Goal: Task Accomplishment & Management: Complete application form

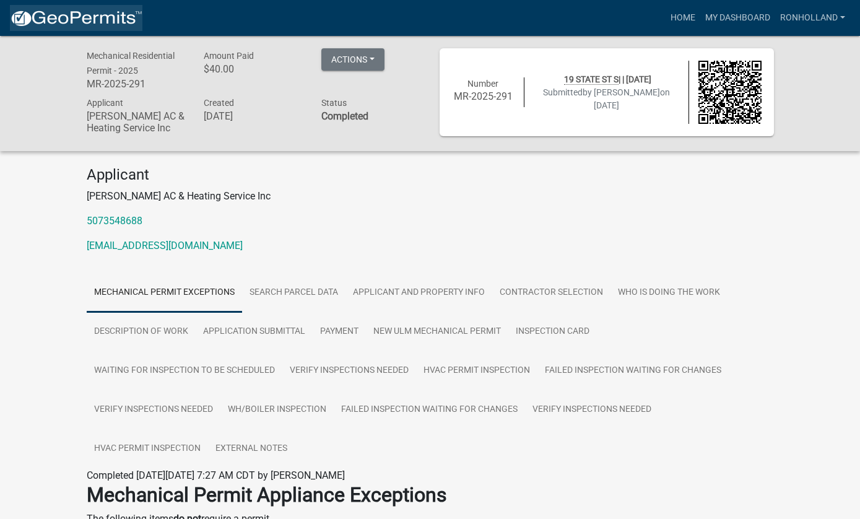
click at [22, 12] on img at bounding box center [76, 18] width 133 height 19
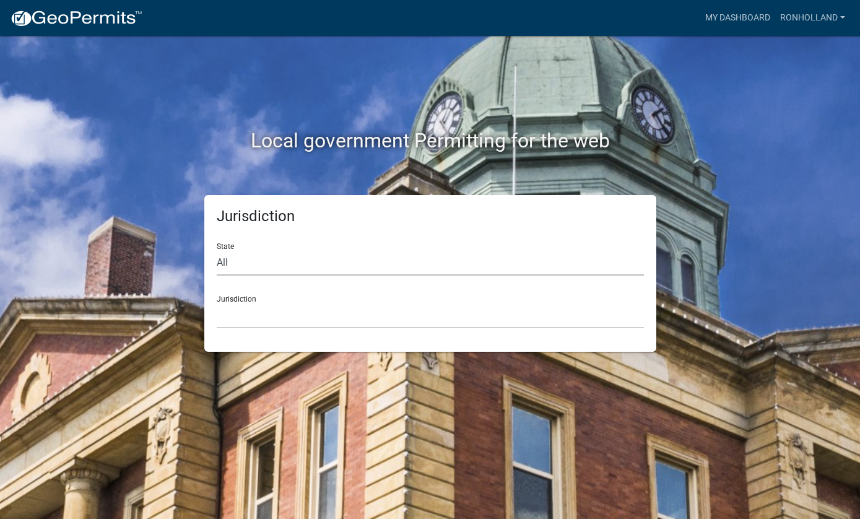
click at [335, 259] on select "All [US_STATE] [US_STATE] [US_STATE] [US_STATE] [US_STATE] [US_STATE] [US_STATE…" at bounding box center [430, 262] width 427 height 25
click at [638, 116] on div "Local government Permitting for the web" at bounding box center [430, 115] width 706 height 159
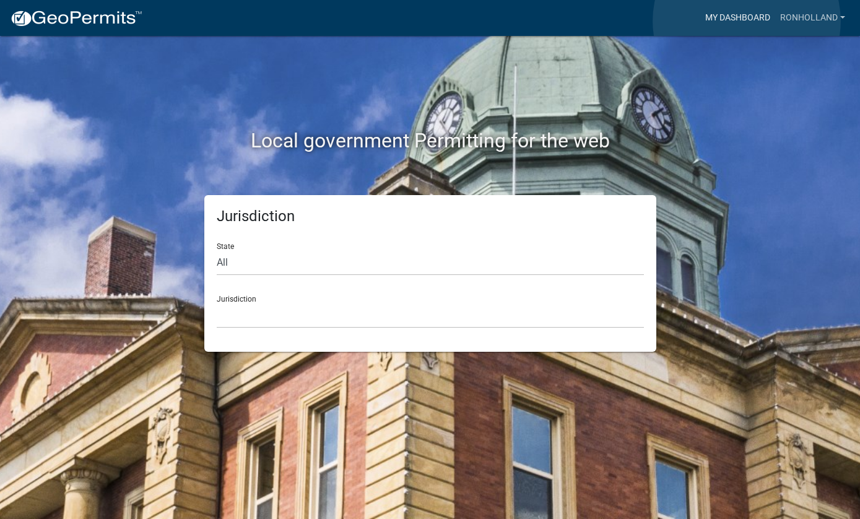
click at [747, 21] on link "My Dashboard" at bounding box center [737, 18] width 75 height 24
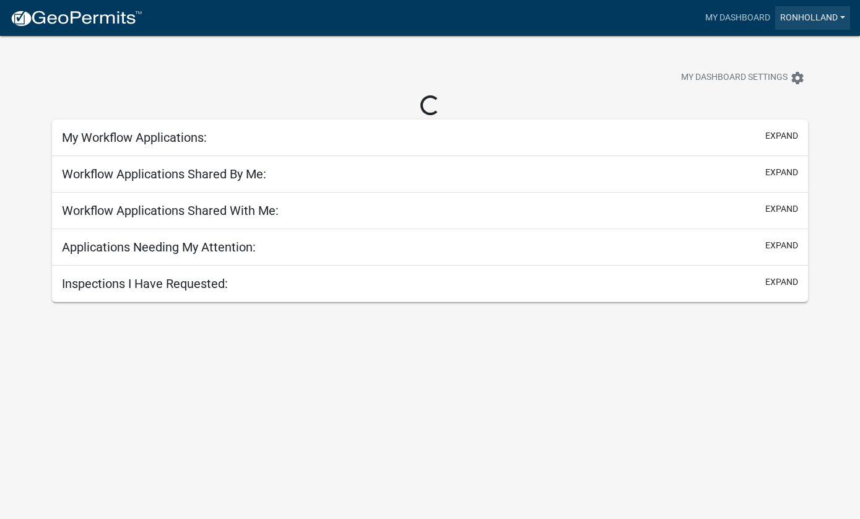
click at [815, 24] on link "ronholland" at bounding box center [812, 18] width 75 height 24
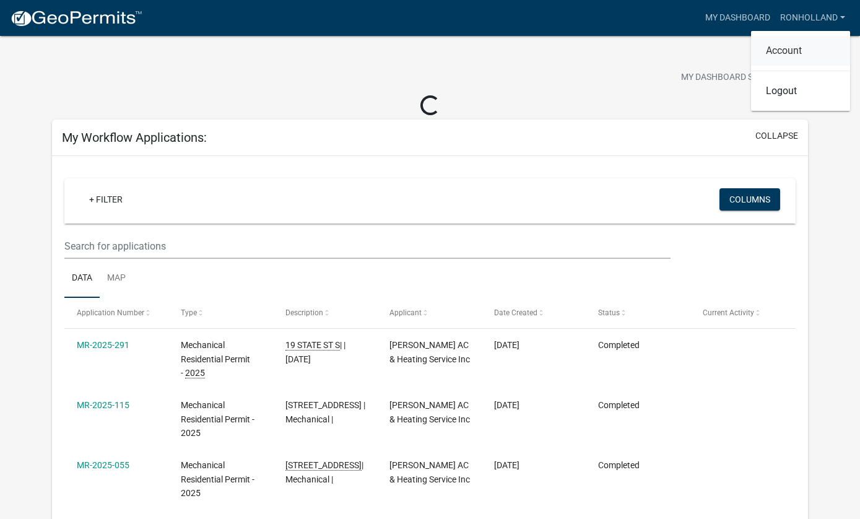
click at [822, 51] on link "Account" at bounding box center [800, 51] width 99 height 30
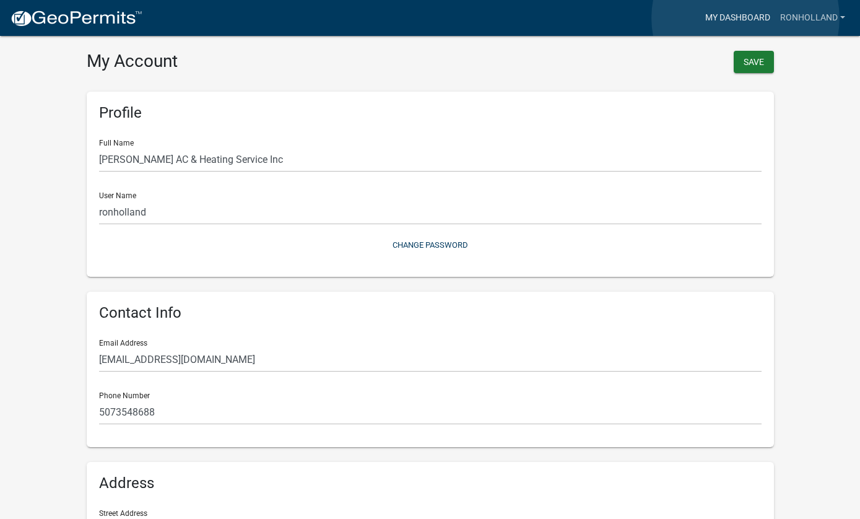
click at [746, 18] on link "My Dashboard" at bounding box center [737, 18] width 75 height 24
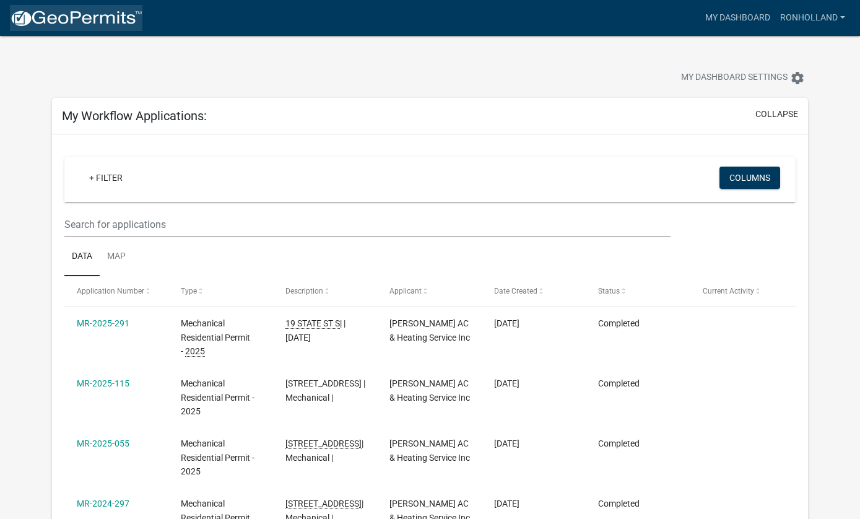
click at [99, 20] on img at bounding box center [76, 18] width 133 height 19
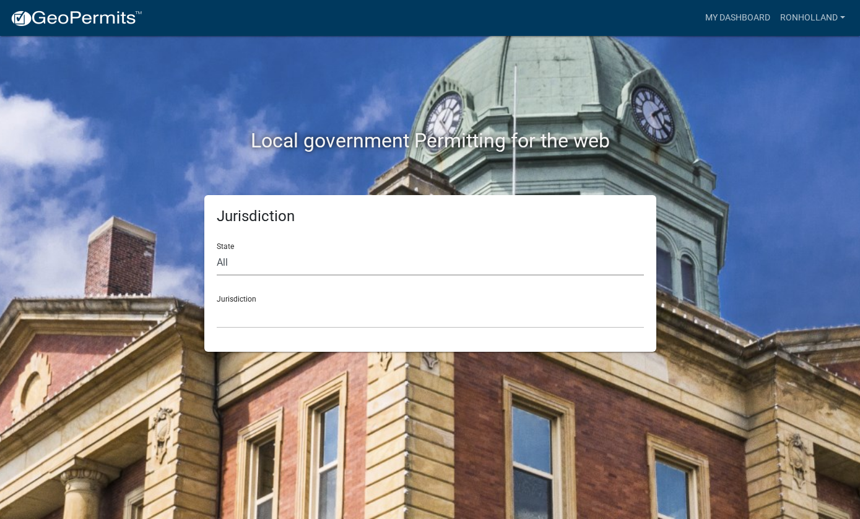
click at [355, 266] on select "All [US_STATE] [US_STATE] [US_STATE] [US_STATE] [US_STATE] [US_STATE] [US_STATE…" at bounding box center [430, 262] width 427 height 25
click at [246, 272] on select "All [US_STATE] [US_STATE] [US_STATE] [US_STATE] [US_STATE] [US_STATE] [US_STATE…" at bounding box center [430, 262] width 427 height 25
select select "[US_STATE]"
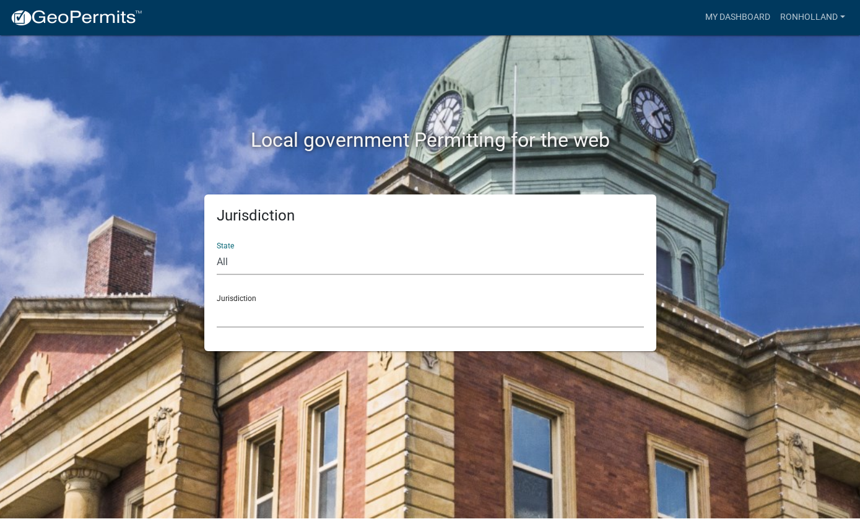
click at [311, 310] on select "[GEOGRAPHIC_DATA], [US_STATE] [GEOGRAPHIC_DATA], [US_STATE] [GEOGRAPHIC_DATA], …" at bounding box center [430, 315] width 427 height 25
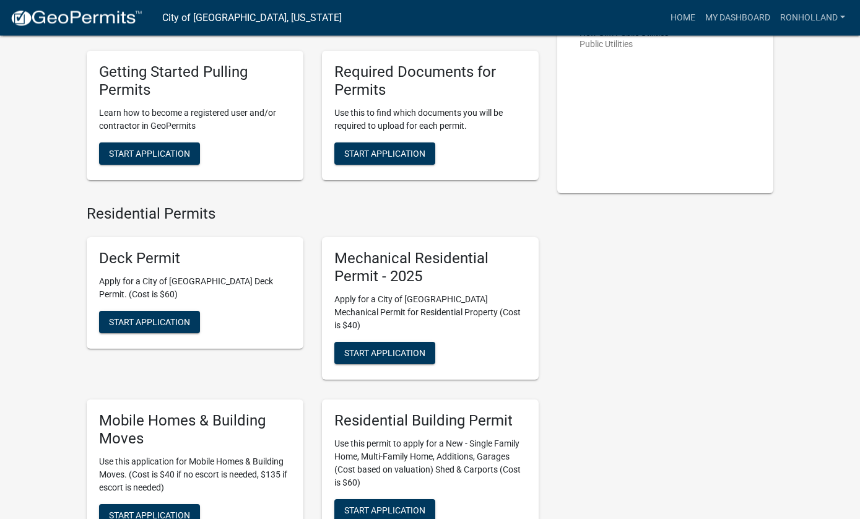
scroll to position [181, 0]
click at [405, 342] on button "Start Application" at bounding box center [384, 353] width 101 height 22
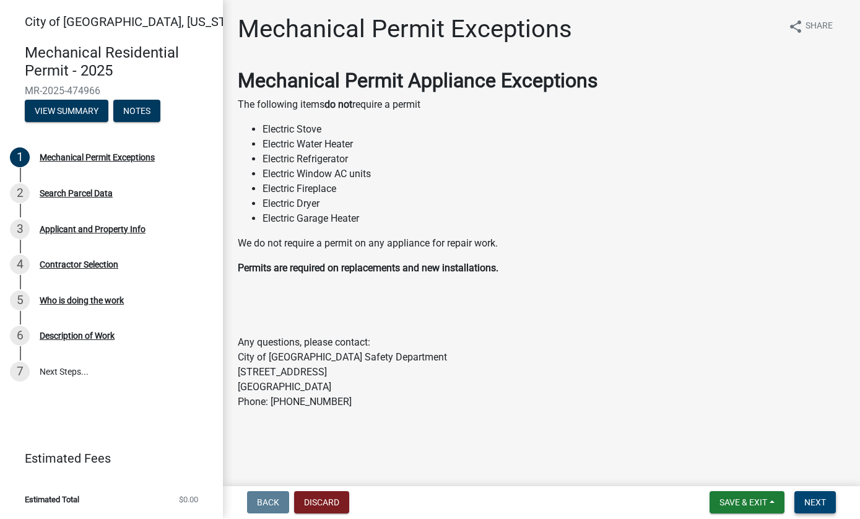
click at [815, 498] on span "Next" at bounding box center [815, 503] width 22 height 10
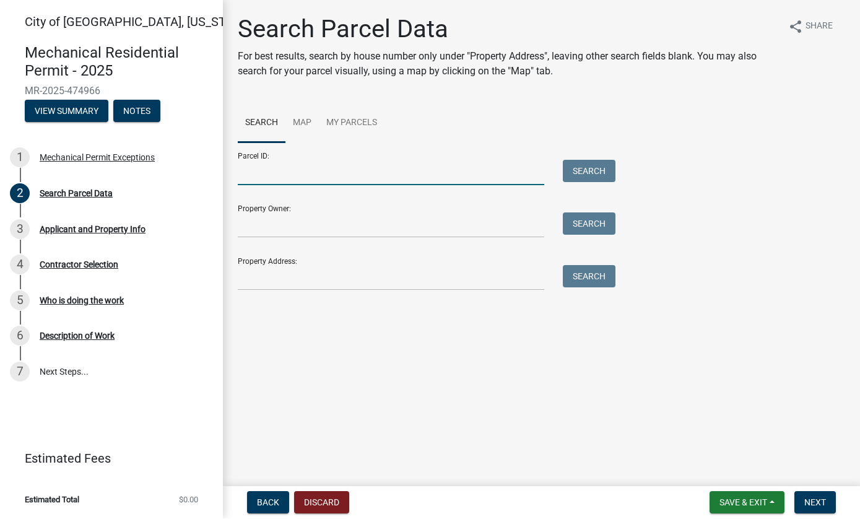
click at [400, 175] on input "Parcel ID:" at bounding box center [391, 172] width 307 height 25
click at [338, 233] on input "Property Owner:" at bounding box center [391, 225] width 307 height 25
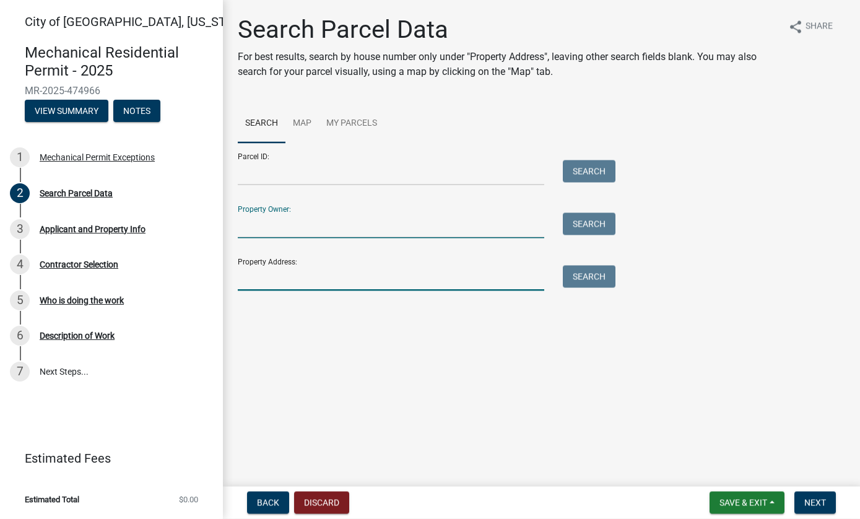
click at [302, 277] on input "Property Address:" at bounding box center [391, 278] width 307 height 25
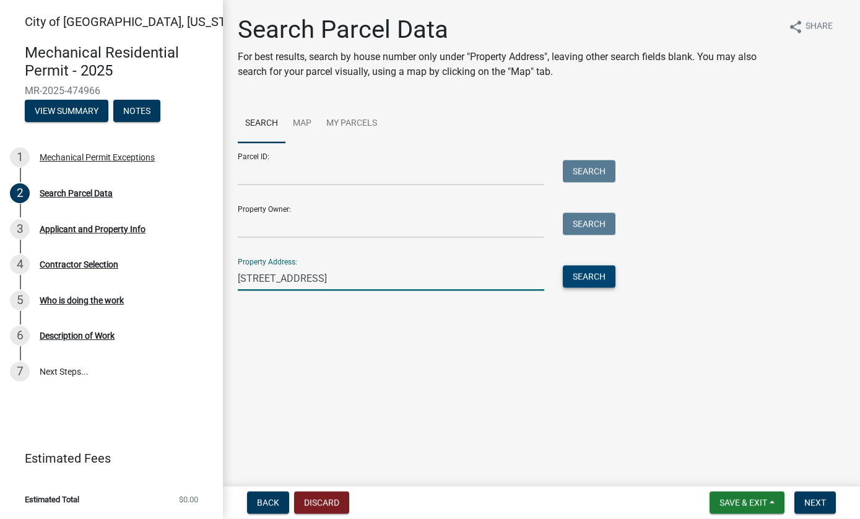
type input "[STREET_ADDRESS]"
click at [600, 271] on button "Search" at bounding box center [589, 277] width 53 height 22
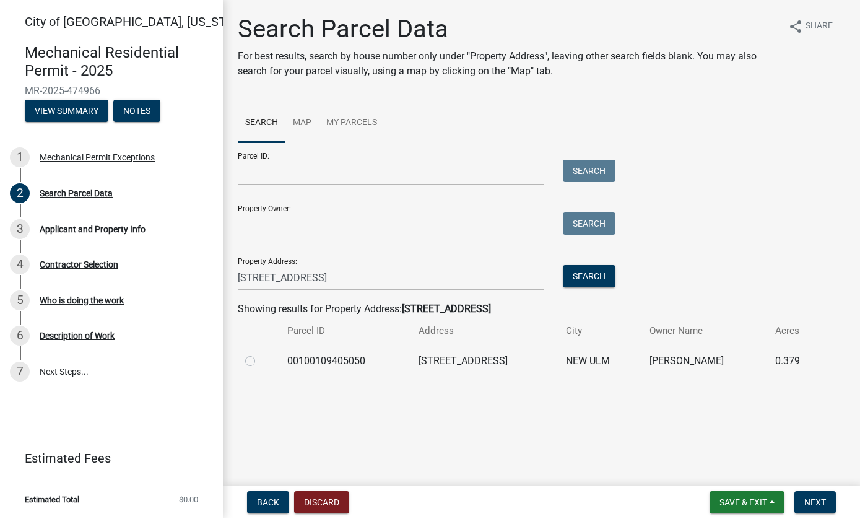
click at [260, 354] on label at bounding box center [260, 354] width 0 height 0
click at [260, 361] on input "radio" at bounding box center [264, 358] width 8 height 8
radio input "true"
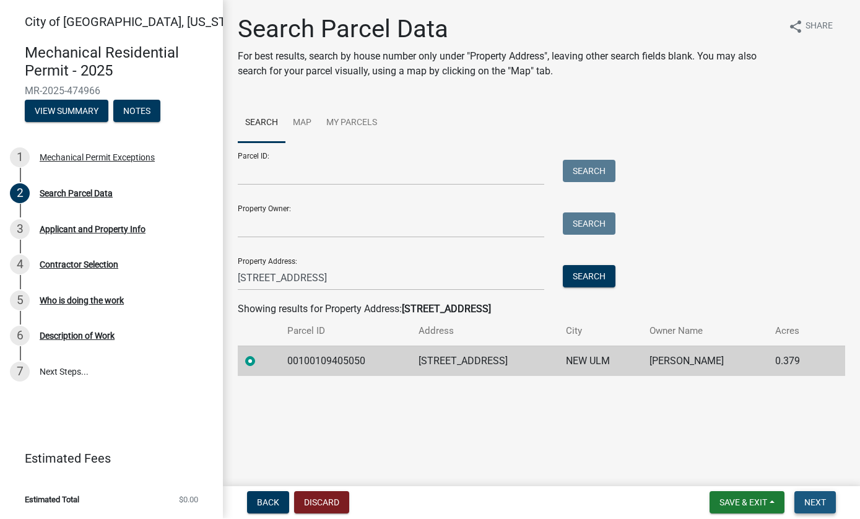
click at [809, 500] on span "Next" at bounding box center [815, 503] width 22 height 10
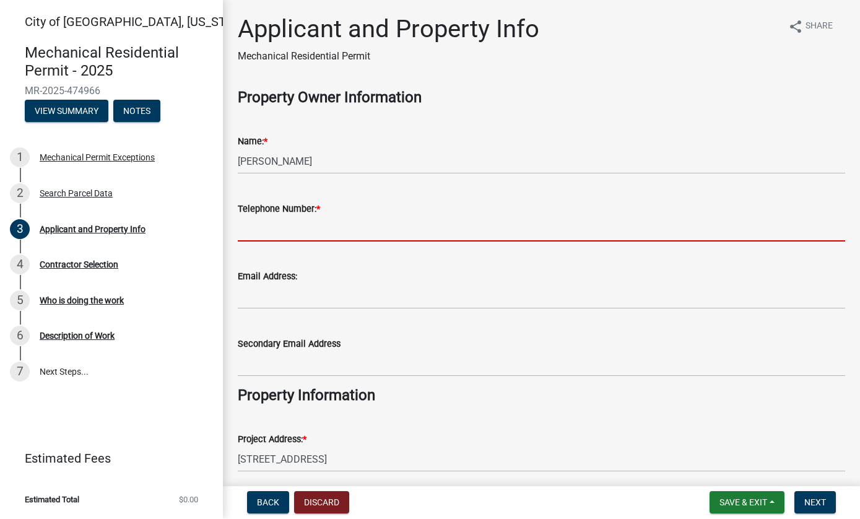
click at [294, 230] on input "Telephone Number: *" at bounding box center [541, 229] width 607 height 25
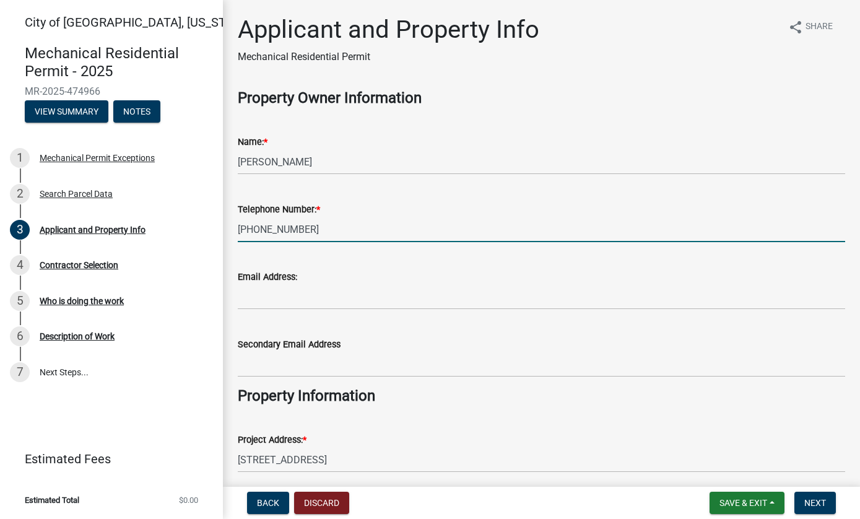
type input "[PHONE_NUMBER]"
click at [812, 406] on wm-data-entity-input "Property Information" at bounding box center [541, 401] width 607 height 28
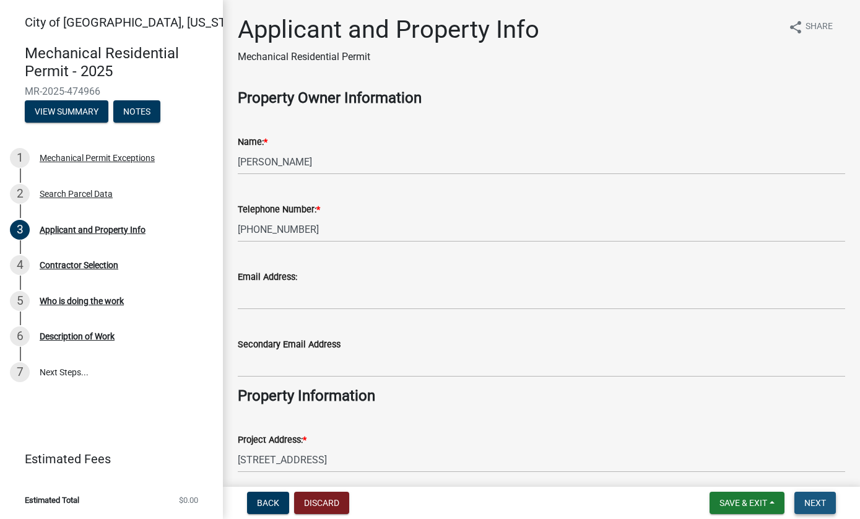
click at [822, 509] on button "Next" at bounding box center [814, 503] width 41 height 22
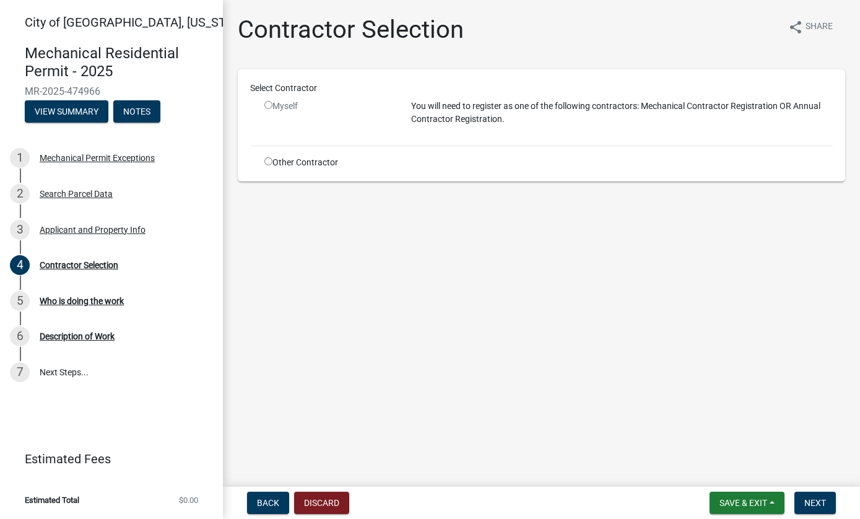
click at [279, 117] on div "Myself" at bounding box center [328, 118] width 147 height 36
click at [276, 94] on div "Select Contractor" at bounding box center [541, 88] width 601 height 13
click at [272, 103] on input "radio" at bounding box center [268, 105] width 8 height 8
click at [269, 101] on input "radio" at bounding box center [268, 105] width 8 height 8
click at [269, 109] on input "radio" at bounding box center [268, 105] width 8 height 8
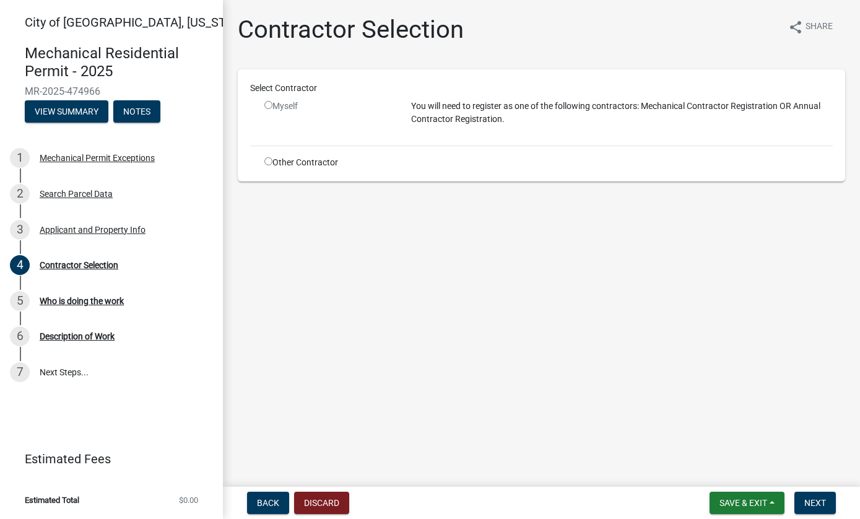
click at [272, 108] on input "radio" at bounding box center [268, 105] width 8 height 8
click at [483, 116] on p "You will need to register as one of the following contractors: Mechanical Contr…" at bounding box center [622, 113] width 422 height 26
click at [474, 104] on p "You will need to register as one of the following contractors: Mechanical Contr…" at bounding box center [622, 113] width 422 height 26
click at [268, 105] on input "radio" at bounding box center [268, 105] width 8 height 8
click at [816, 501] on span "Next" at bounding box center [815, 503] width 22 height 10
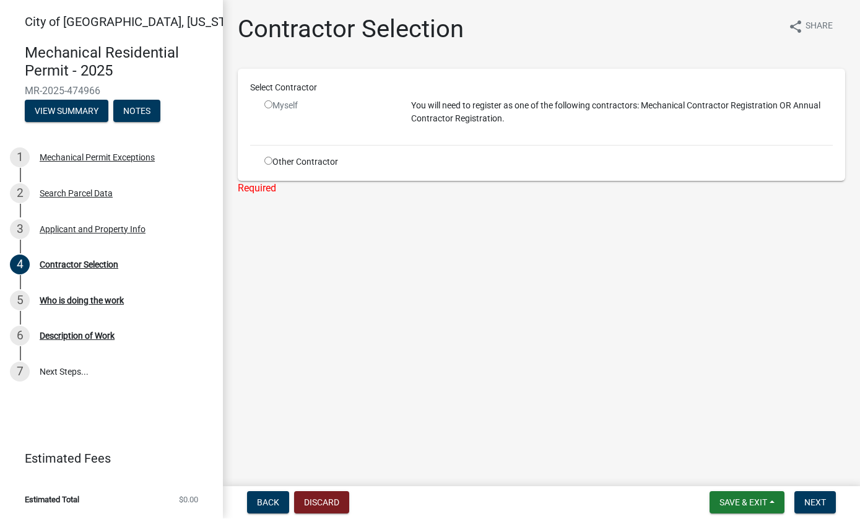
click at [268, 108] on input "radio" at bounding box center [268, 105] width 8 height 8
click at [272, 105] on input "radio" at bounding box center [268, 105] width 8 height 8
click at [272, 101] on input "radio" at bounding box center [268, 105] width 8 height 8
click at [265, 116] on div "Myself" at bounding box center [328, 118] width 147 height 36
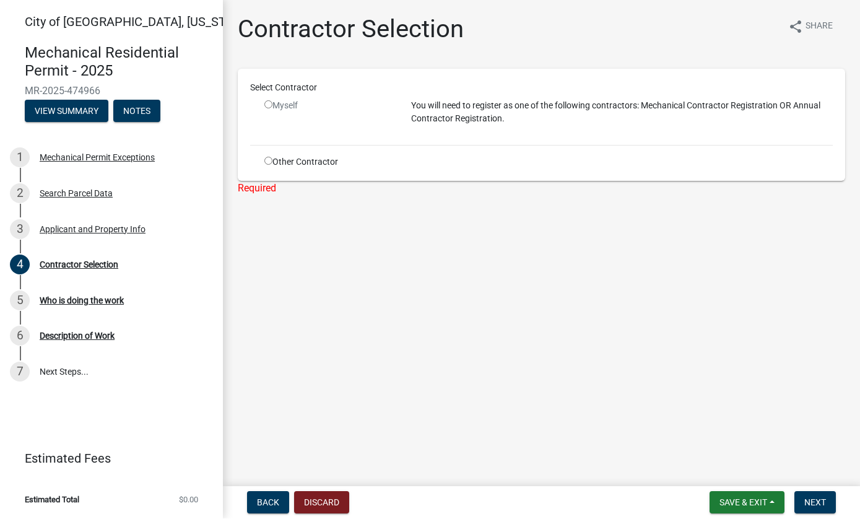
click at [272, 103] on input "radio" at bounding box center [268, 105] width 8 height 8
click at [272, 106] on input "radio" at bounding box center [268, 105] width 8 height 8
click at [271, 107] on input "radio" at bounding box center [268, 105] width 8 height 8
radio input "false"
click at [294, 120] on div "Myself" at bounding box center [328, 118] width 147 height 36
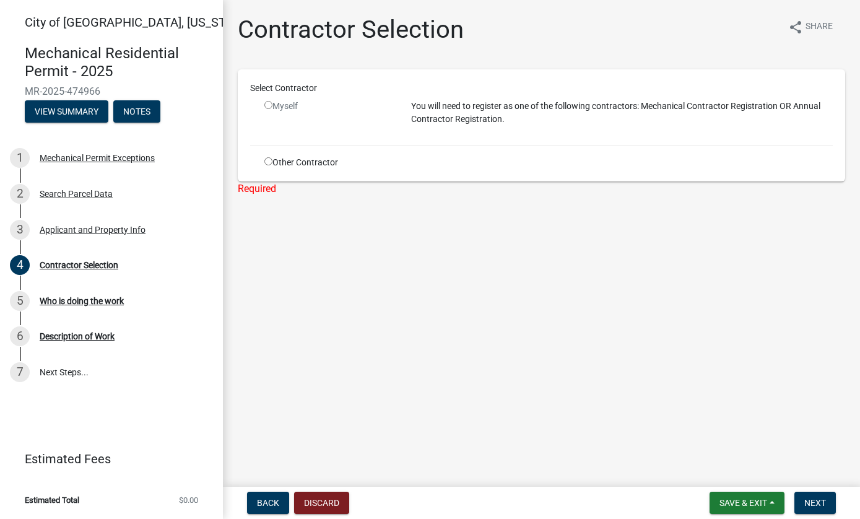
click at [258, 103] on div "Myself" at bounding box center [328, 118] width 147 height 36
click at [823, 498] on span "Next" at bounding box center [815, 503] width 22 height 10
click at [820, 500] on span "Next" at bounding box center [815, 503] width 22 height 10
click at [264, 492] on button "Back" at bounding box center [268, 503] width 42 height 22
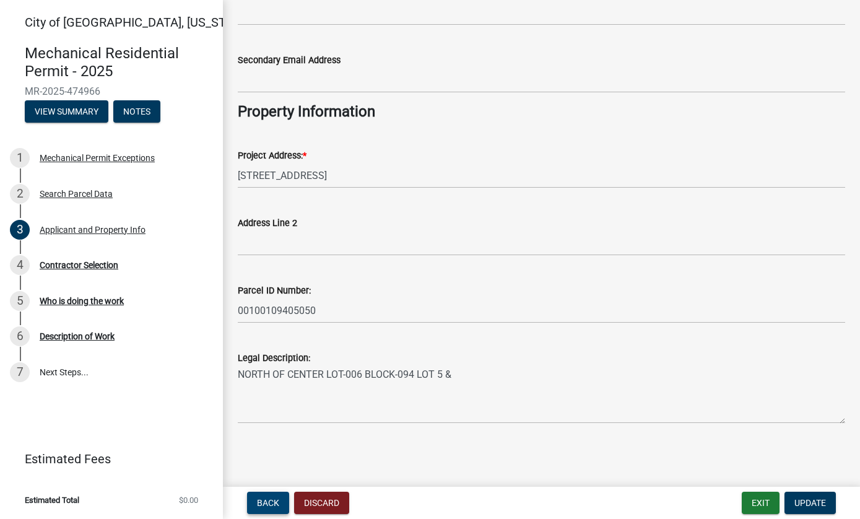
scroll to position [283, 0]
click at [811, 506] on span "Update" at bounding box center [810, 503] width 32 height 10
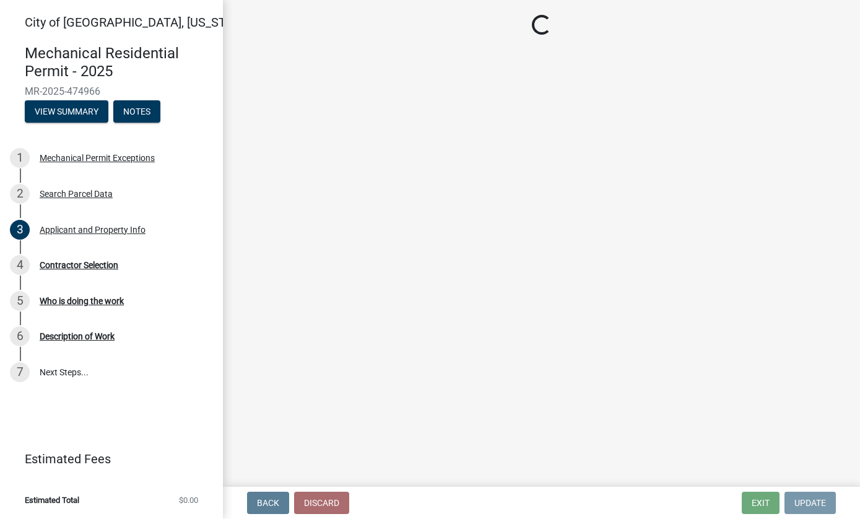
scroll to position [0, 0]
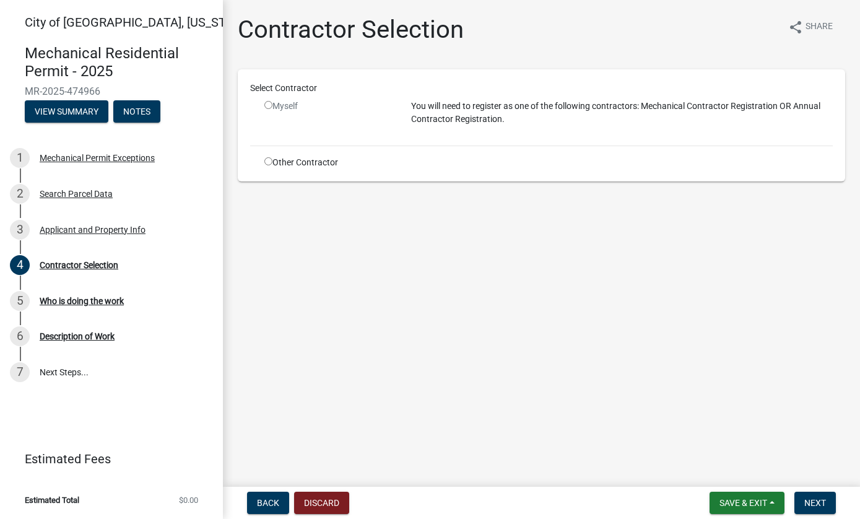
click at [271, 109] on input "radio" at bounding box center [268, 105] width 8 height 8
radio input "false"
click at [272, 159] on input "radio" at bounding box center [268, 161] width 8 height 8
radio input "true"
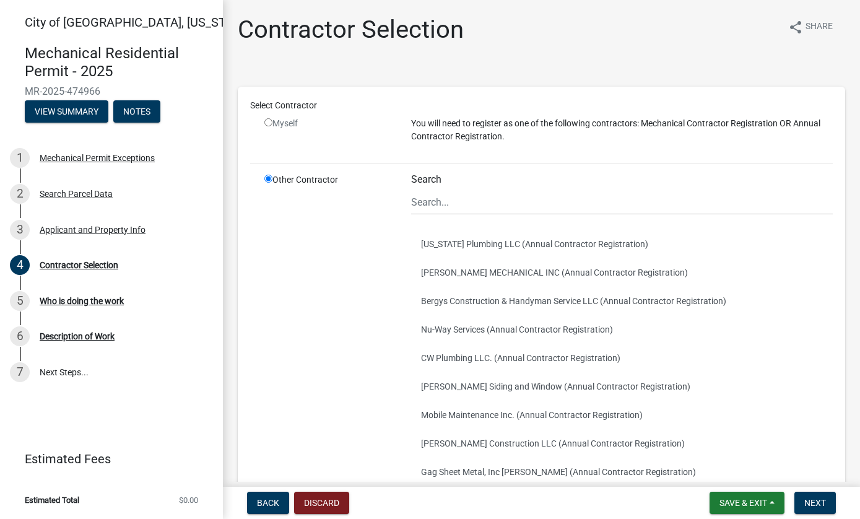
click at [268, 102] on div "Select Contractor" at bounding box center [541, 105] width 601 height 13
click at [269, 118] on input "radio" at bounding box center [268, 122] width 8 height 8
radio input "false"
radio input "true"
click at [265, 120] on input "radio" at bounding box center [268, 122] width 8 height 8
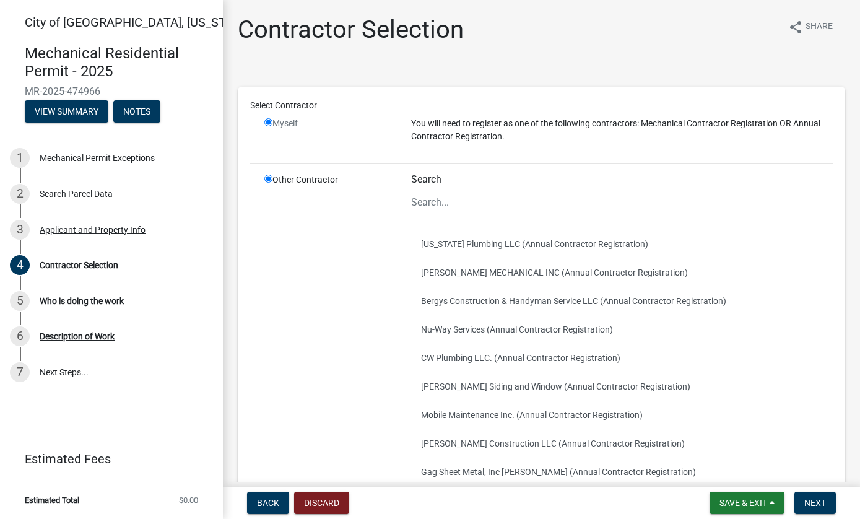
radio input "false"
radio input "true"
click at [269, 126] on input "radio" at bounding box center [268, 122] width 8 height 8
radio input "false"
radio input "true"
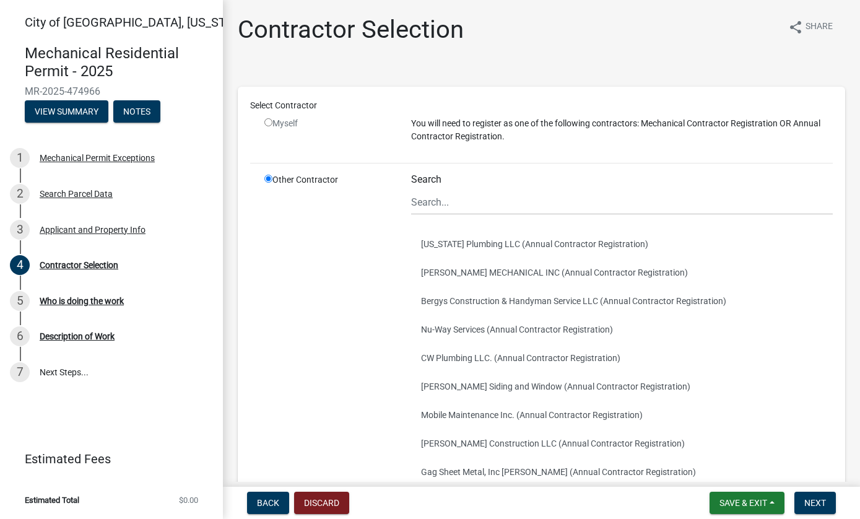
click at [271, 181] on input "radio" at bounding box center [268, 179] width 8 height 8
click at [272, 126] on input "radio" at bounding box center [268, 122] width 8 height 8
radio input "false"
radio input "true"
click at [300, 116] on div "Select Contractor" at bounding box center [541, 108] width 601 height 18
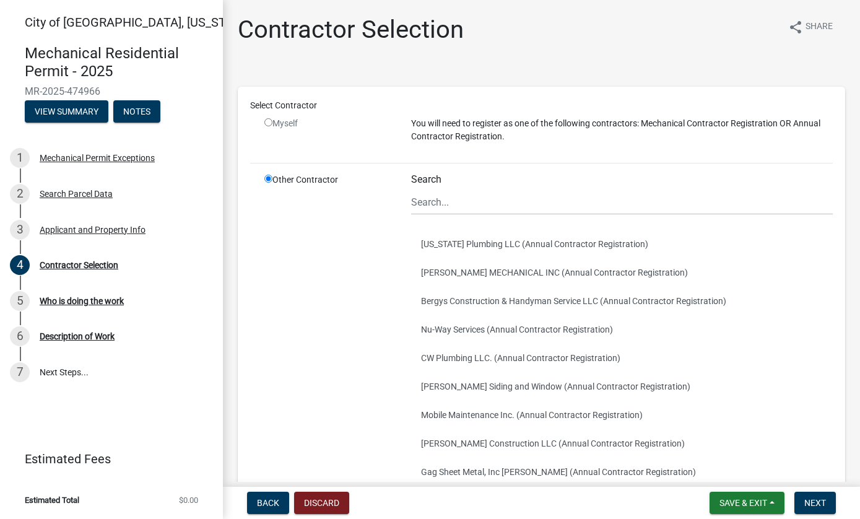
click at [463, 106] on div "Select Contractor" at bounding box center [541, 105] width 601 height 13
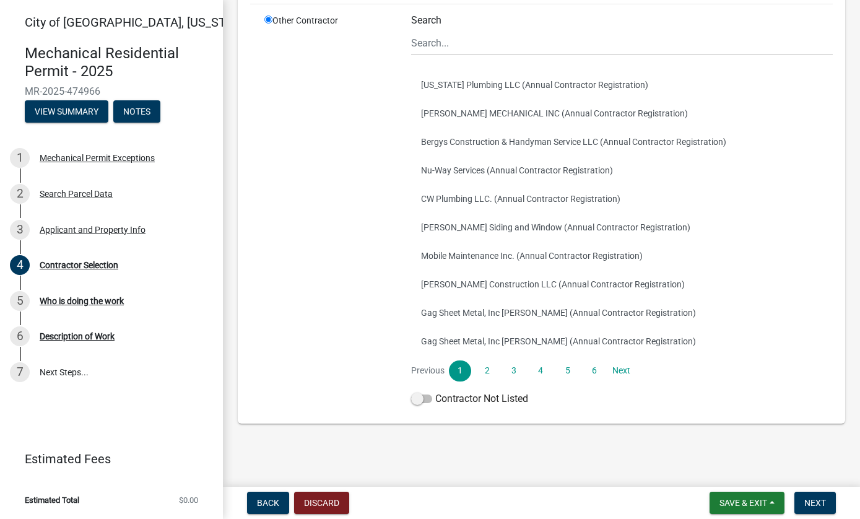
scroll to position [159, 0]
click at [582, 402] on div "Contractor Not Listed" at bounding box center [622, 402] width 422 height 20
click at [567, 365] on link "5" at bounding box center [568, 371] width 22 height 21
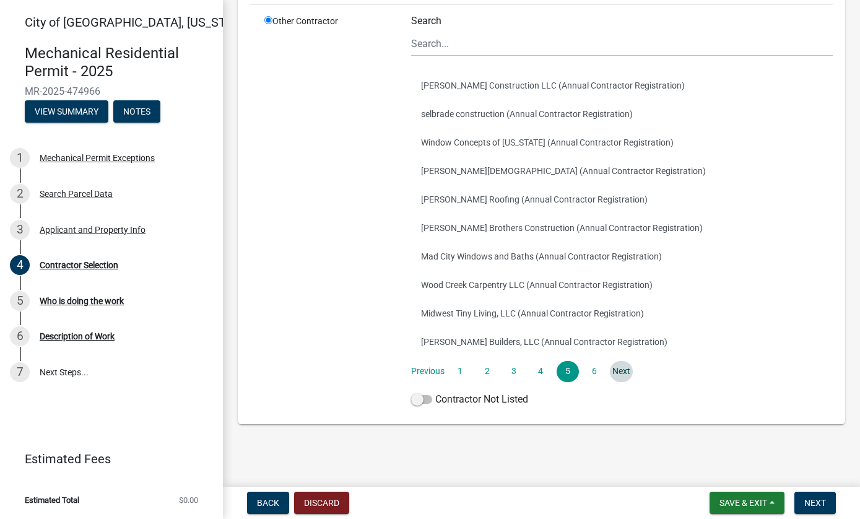
click at [625, 374] on link "Next" at bounding box center [621, 371] width 22 height 21
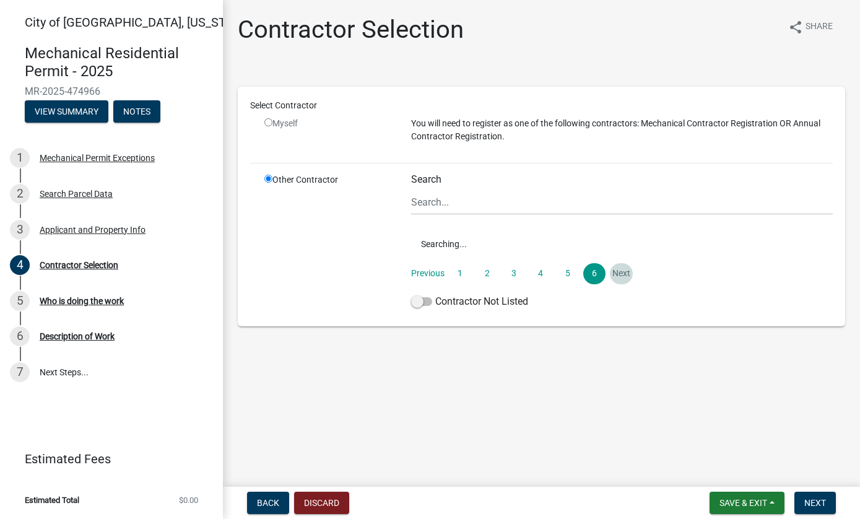
scroll to position [0, 0]
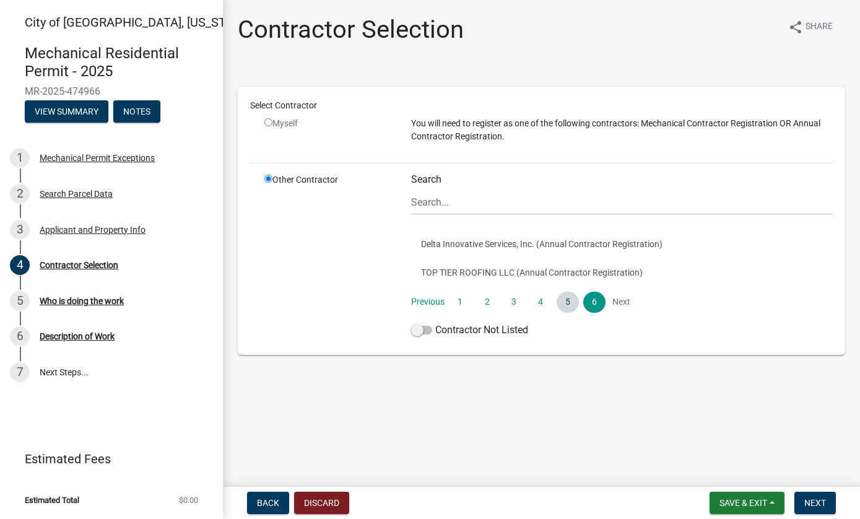
click at [570, 298] on link "5" at bounding box center [568, 302] width 22 height 21
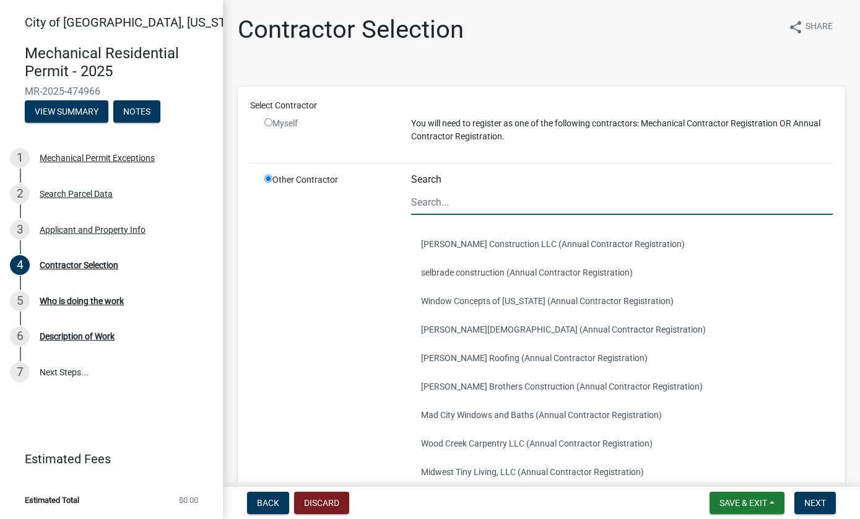
click at [460, 189] on input "Search" at bounding box center [622, 201] width 422 height 25
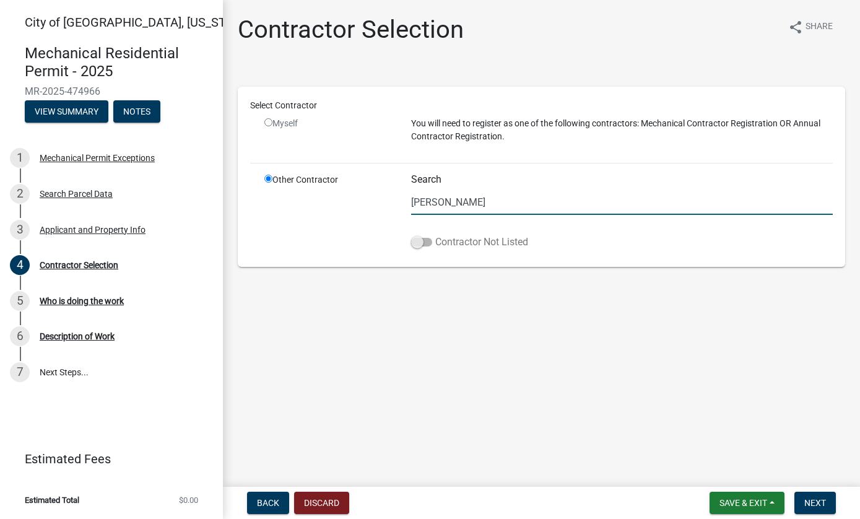
type input "[PERSON_NAME]"
click at [424, 240] on span at bounding box center [421, 242] width 21 height 9
click at [435, 235] on input "Contractor Not Listed" at bounding box center [435, 235] width 0 height 0
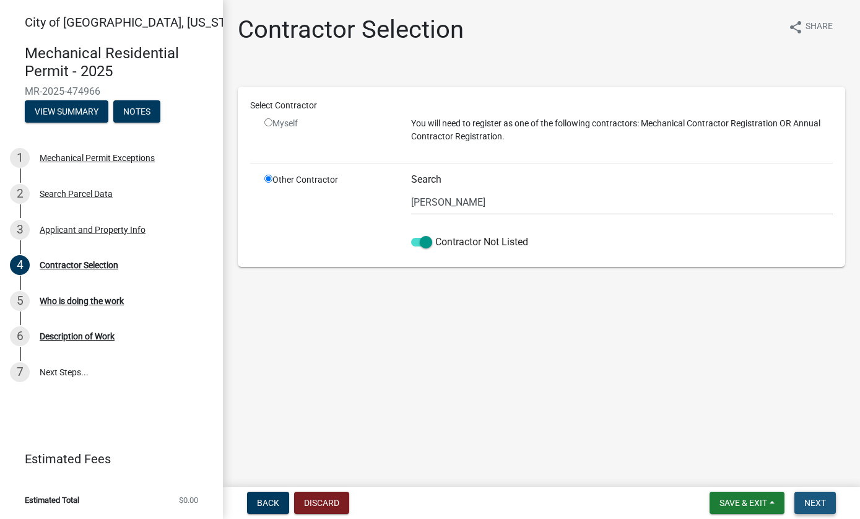
click at [816, 507] on span "Next" at bounding box center [815, 503] width 22 height 10
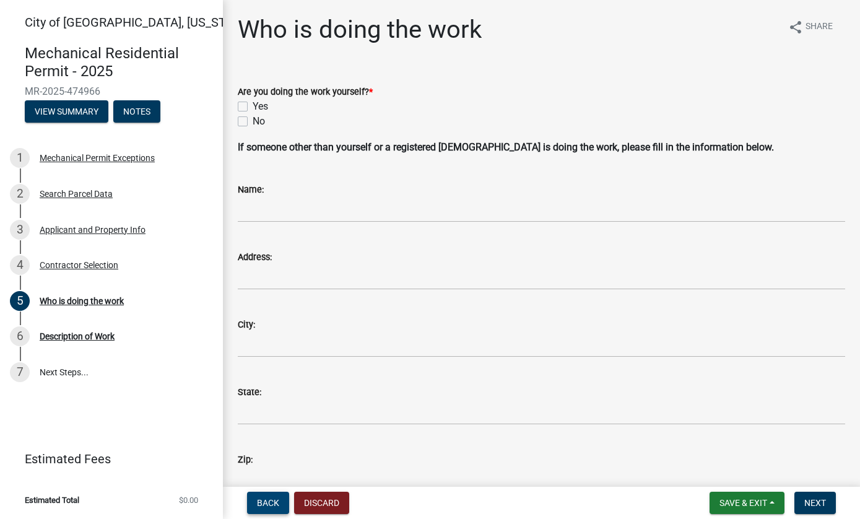
click at [269, 511] on button "Back" at bounding box center [268, 503] width 42 height 22
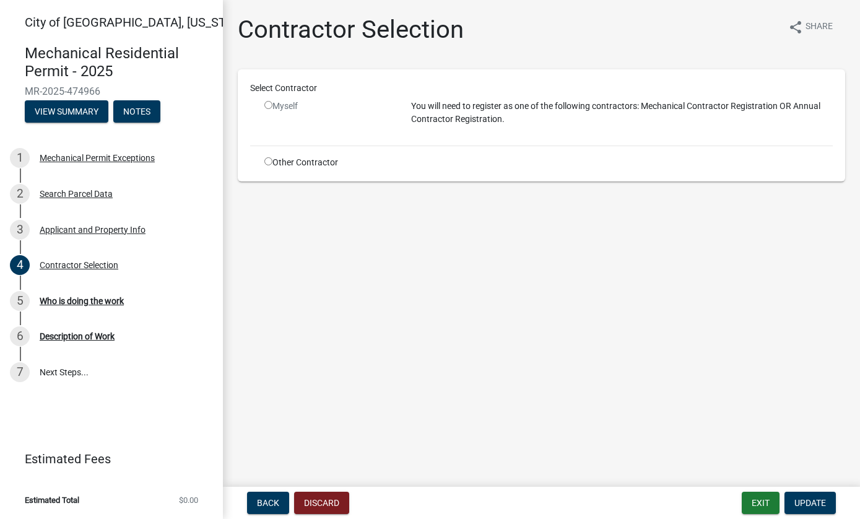
click at [265, 158] on input "radio" at bounding box center [268, 161] width 8 height 8
radio input "true"
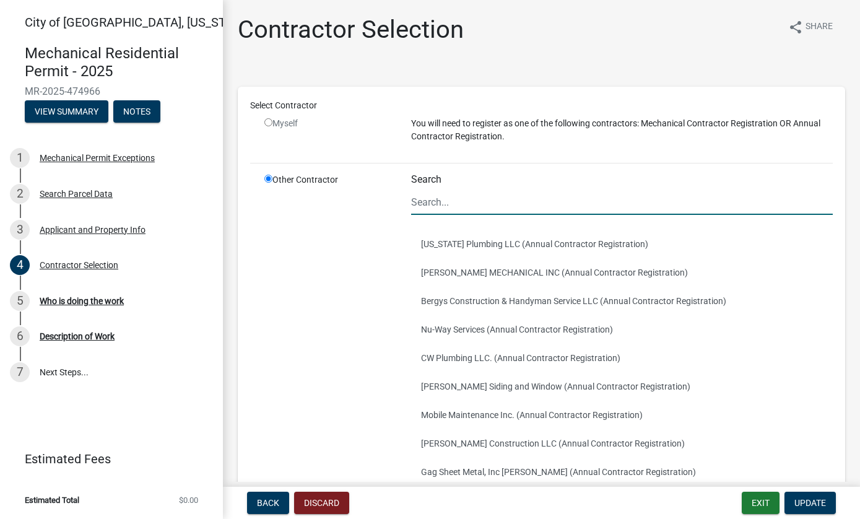
click at [473, 192] on input "Search" at bounding box center [622, 201] width 422 height 25
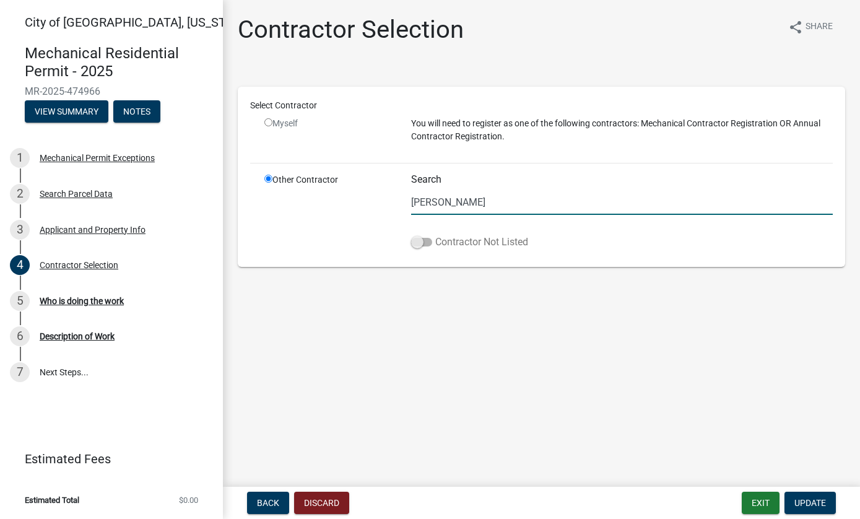
type input "[PERSON_NAME]"
click at [421, 239] on span at bounding box center [421, 242] width 21 height 9
click at [435, 235] on input "Contractor Not Listed" at bounding box center [435, 235] width 0 height 0
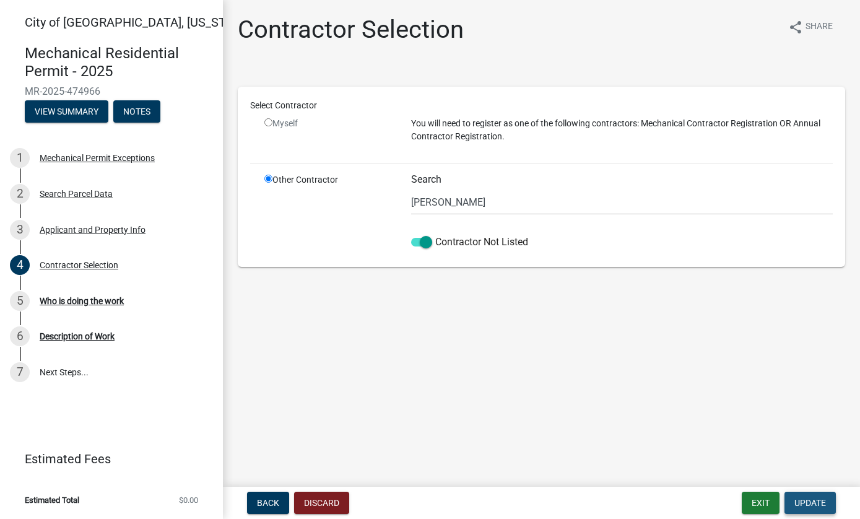
click at [814, 502] on span "Update" at bounding box center [810, 503] width 32 height 10
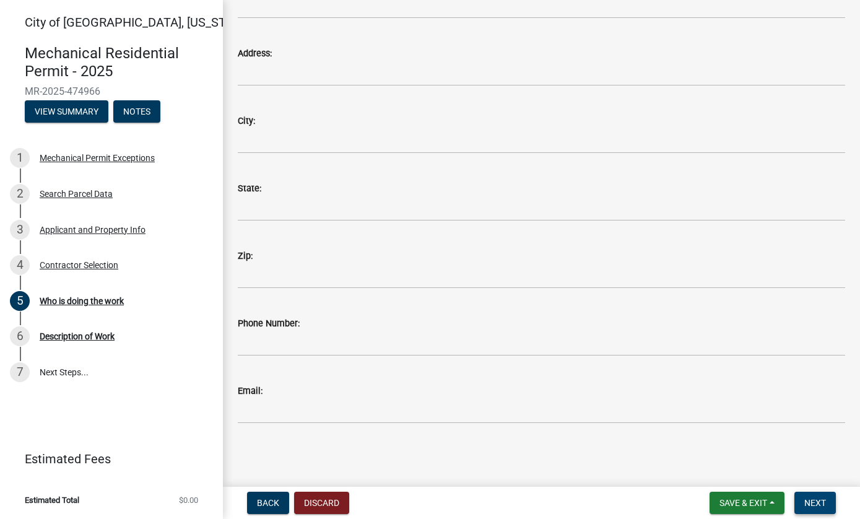
scroll to position [204, 0]
click at [820, 508] on span "Next" at bounding box center [815, 503] width 22 height 10
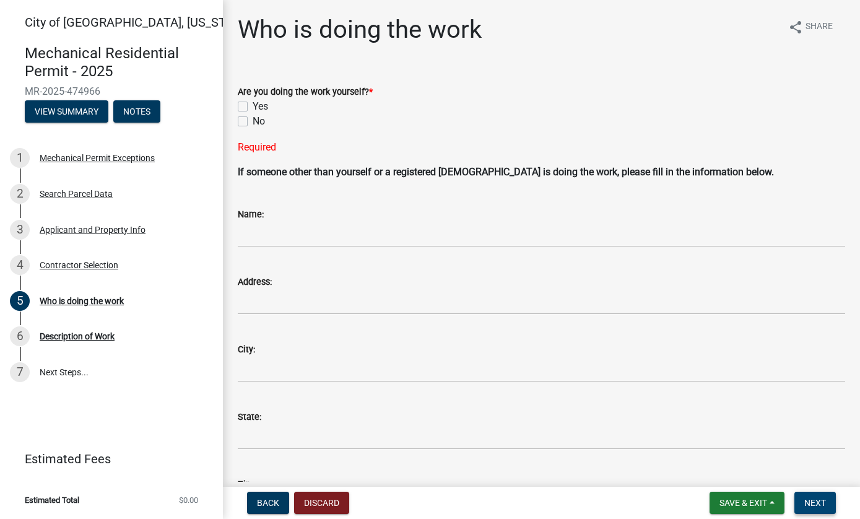
scroll to position [0, 0]
click at [253, 108] on label "Yes" at bounding box center [260, 106] width 15 height 15
click at [253, 107] on input "Yes" at bounding box center [257, 103] width 8 height 8
checkbox input "true"
checkbox input "false"
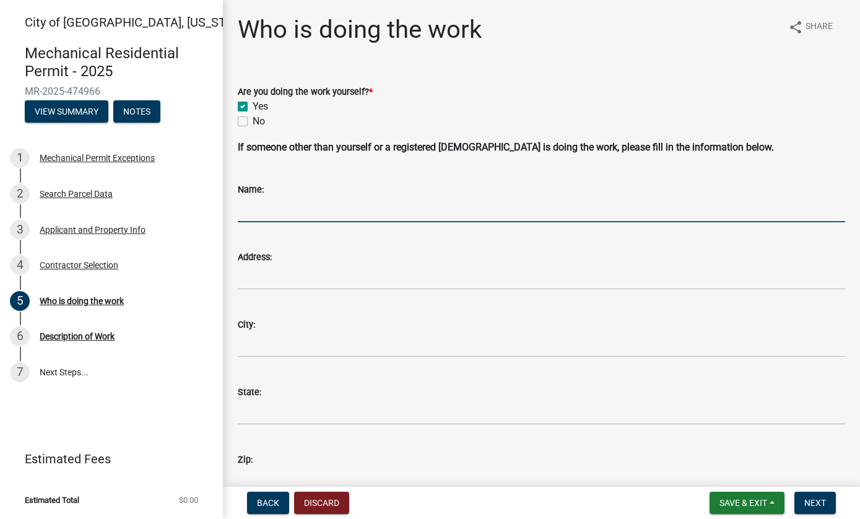
click at [304, 209] on input "Name:" at bounding box center [541, 209] width 607 height 25
type input "[PERSON_NAME] AC & Heating Service Inc"
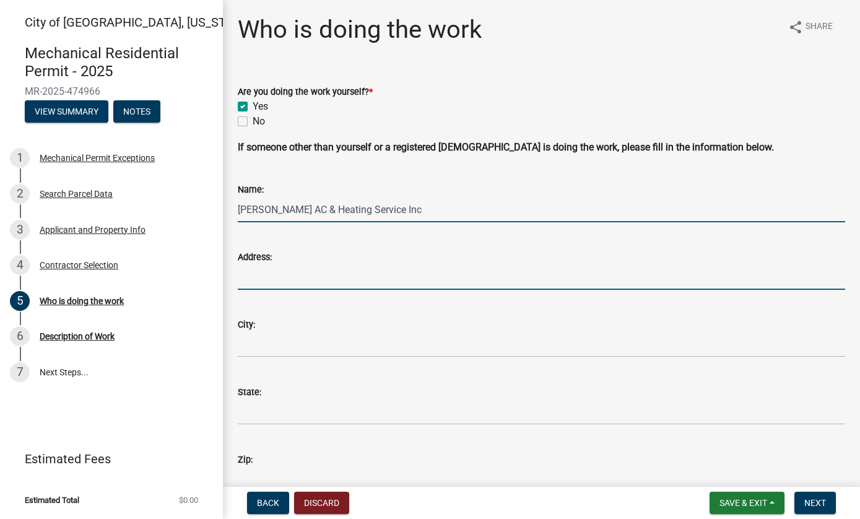
click at [342, 269] on input "Address:" at bounding box center [541, 276] width 607 height 25
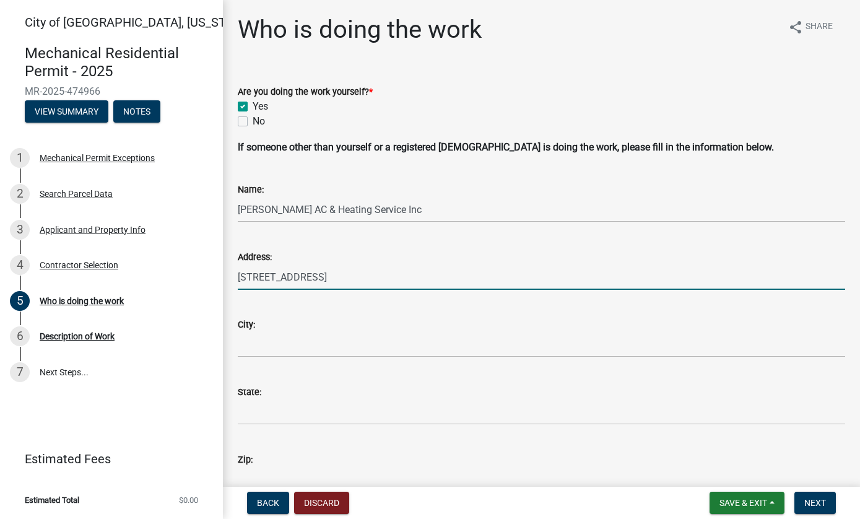
type input "[STREET_ADDRESS]"
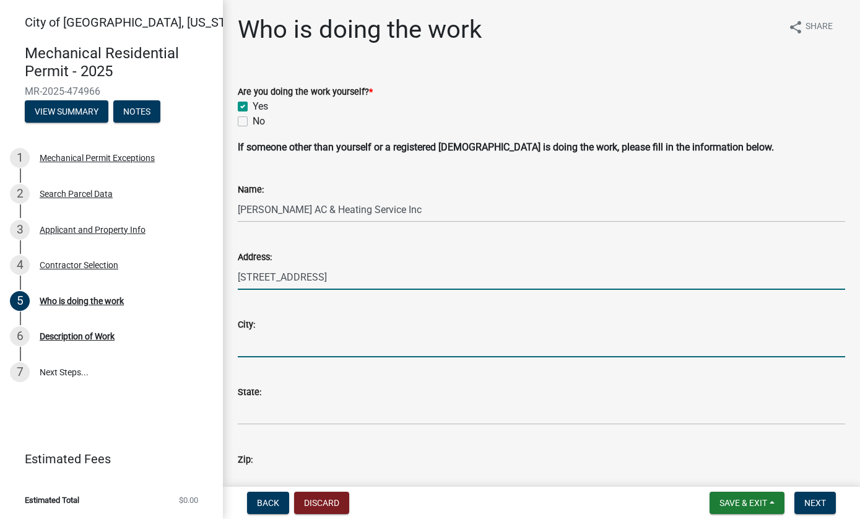
click at [308, 355] on input "City:" at bounding box center [541, 344] width 607 height 25
type input "[GEOGRAPHIC_DATA]"
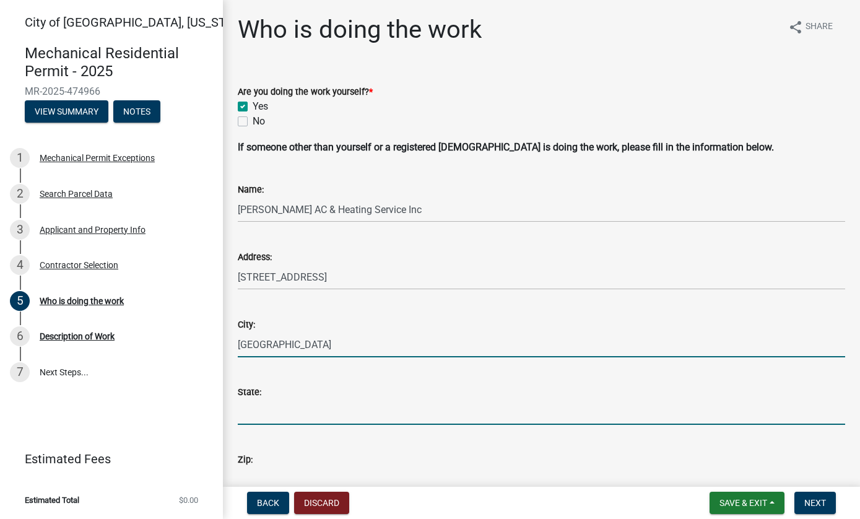
click at [339, 404] on input "State:" at bounding box center [541, 411] width 607 height 25
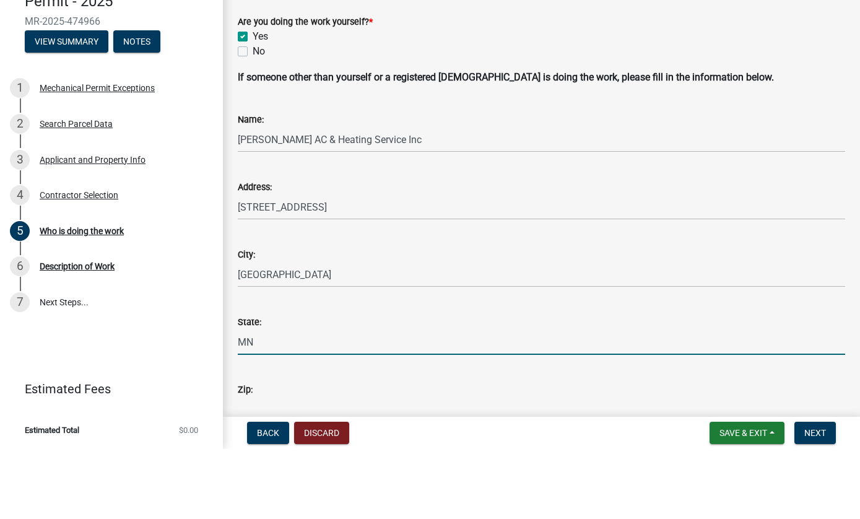
type input "MN"
click at [319, 467] on input "Zip:" at bounding box center [541, 479] width 607 height 25
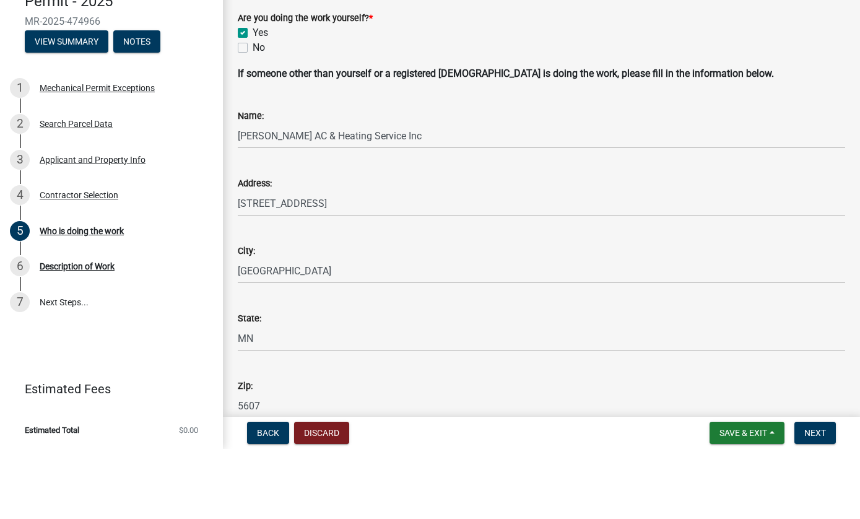
type input "56073"
click at [827, 492] on button "Next" at bounding box center [814, 503] width 41 height 22
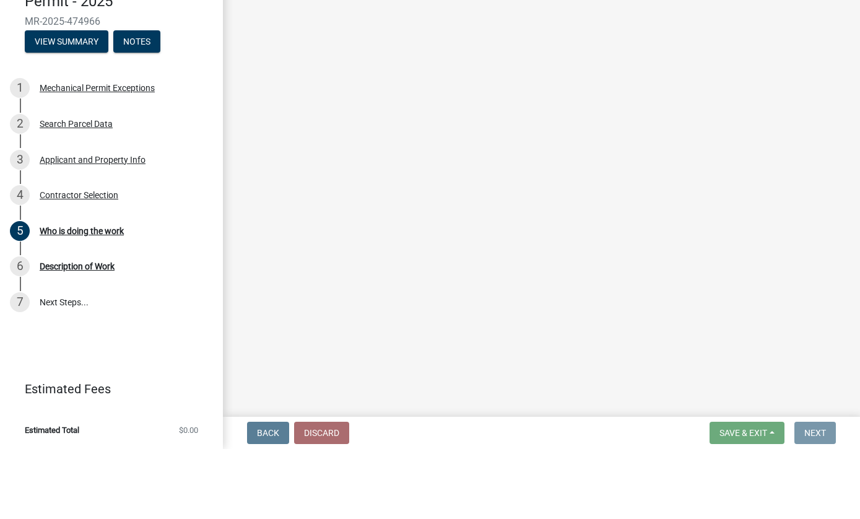
scroll to position [0, 0]
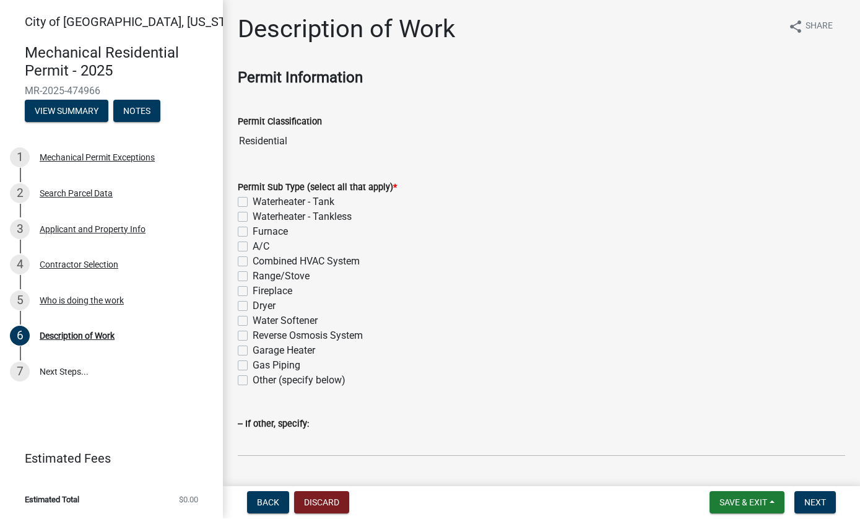
click at [253, 232] on label "Furnace" at bounding box center [270, 232] width 35 height 15
click at [253, 232] on input "Furnace" at bounding box center [257, 229] width 8 height 8
checkbox input "true"
checkbox input "false"
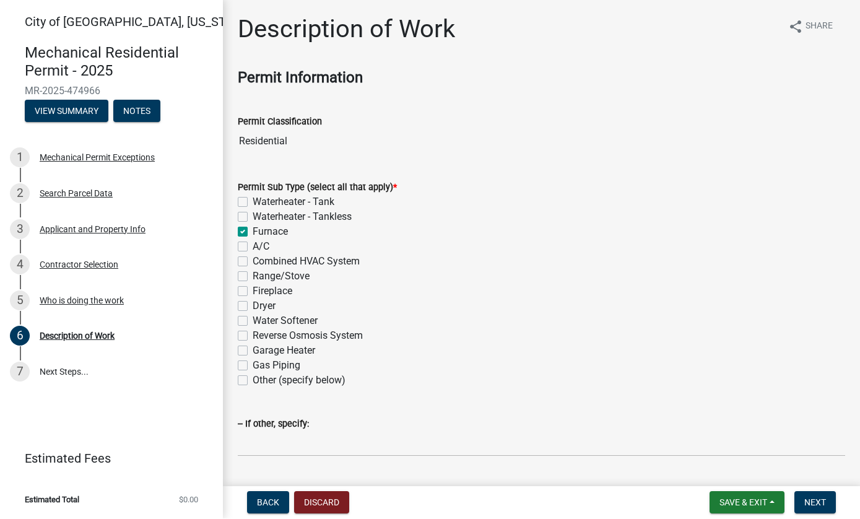
checkbox input "true"
checkbox input "false"
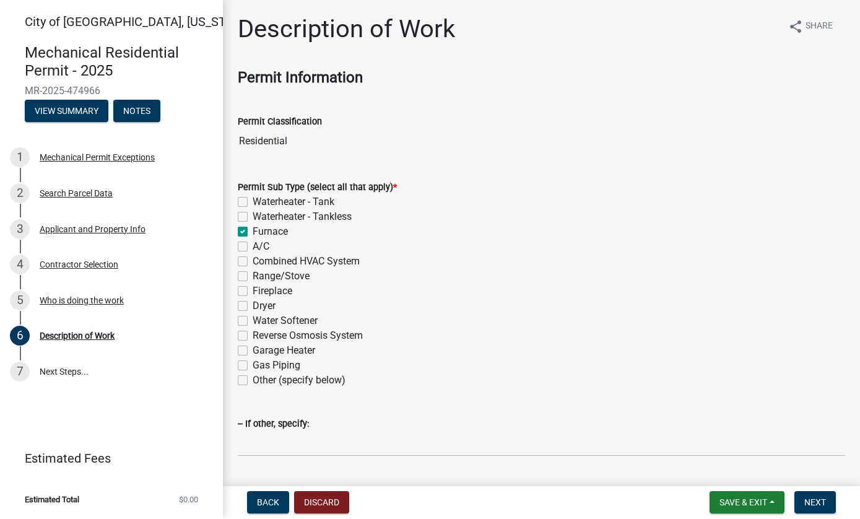
checkbox input "false"
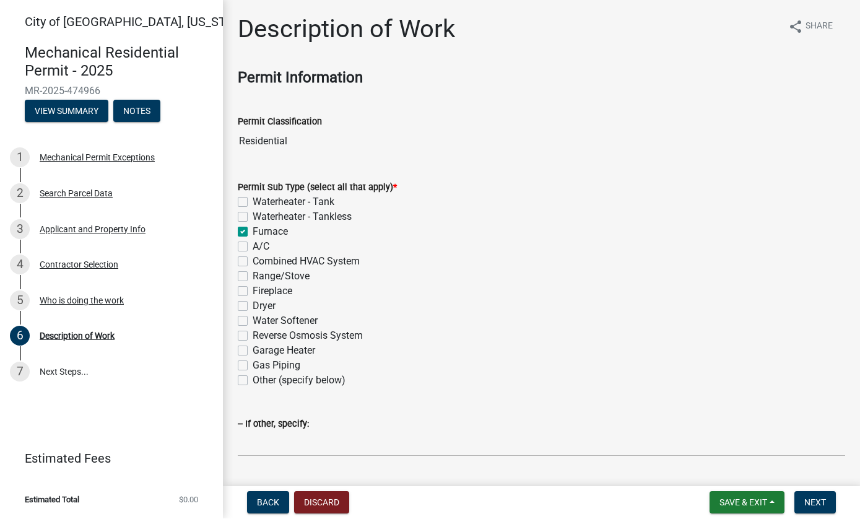
checkbox input "false"
click at [809, 506] on span "Next" at bounding box center [815, 503] width 22 height 10
click at [813, 498] on span "Next" at bounding box center [815, 503] width 22 height 10
click at [822, 499] on span "Next" at bounding box center [815, 503] width 22 height 10
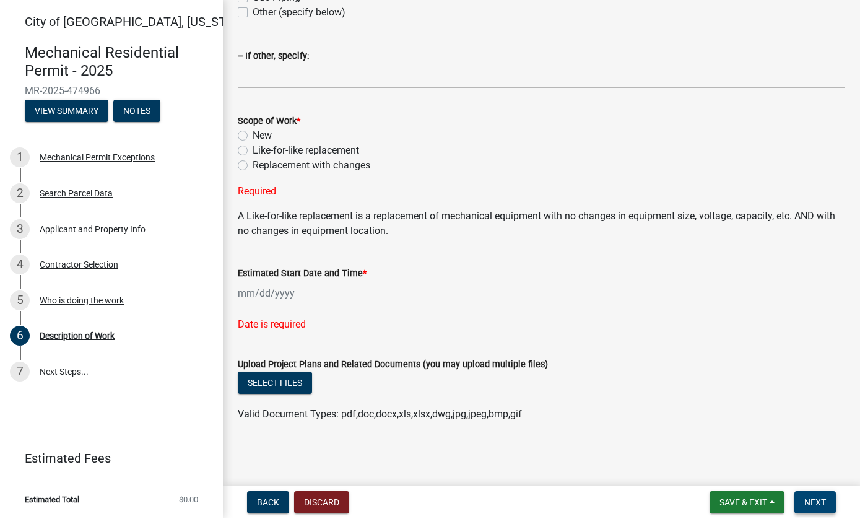
scroll to position [367, 0]
click at [253, 151] on label "Like-for-like replacement" at bounding box center [306, 151] width 107 height 15
click at [253, 151] on input "Like-for-like replacement" at bounding box center [257, 148] width 8 height 8
radio input "true"
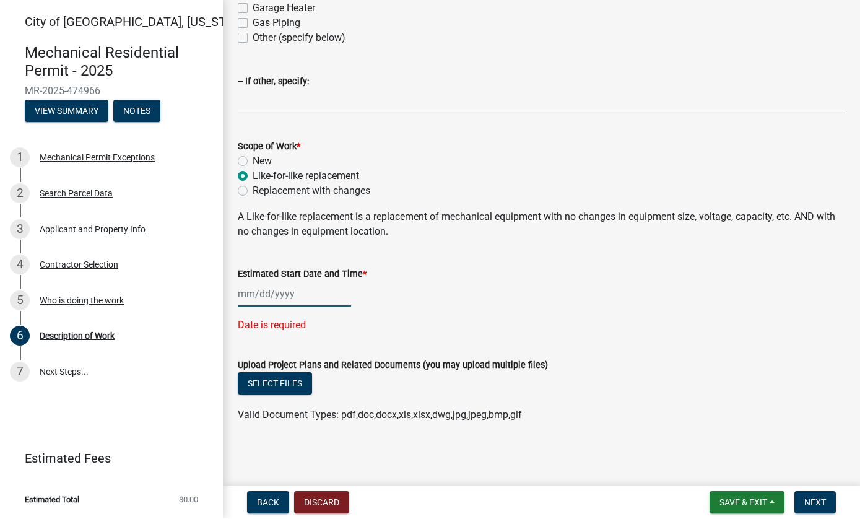
click at [278, 292] on div at bounding box center [294, 294] width 113 height 25
select select "9"
select select "2025"
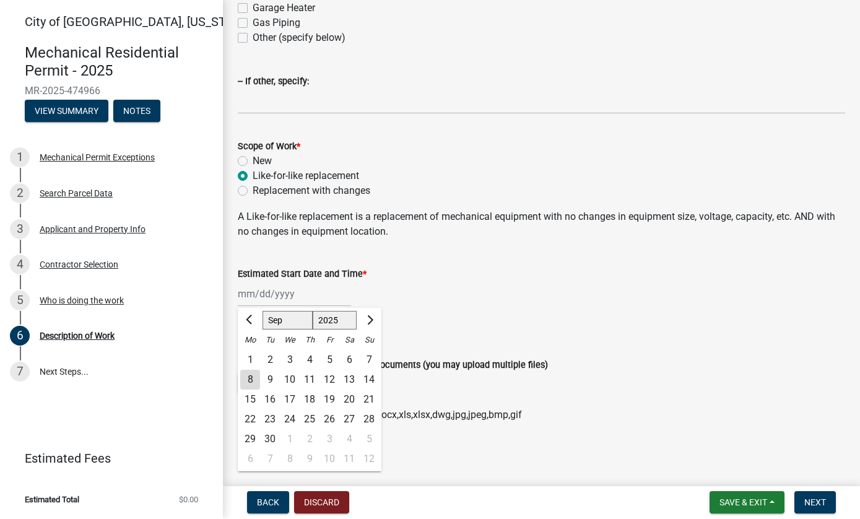
click at [245, 375] on div "8" at bounding box center [250, 380] width 20 height 20
type input "[DATE]"
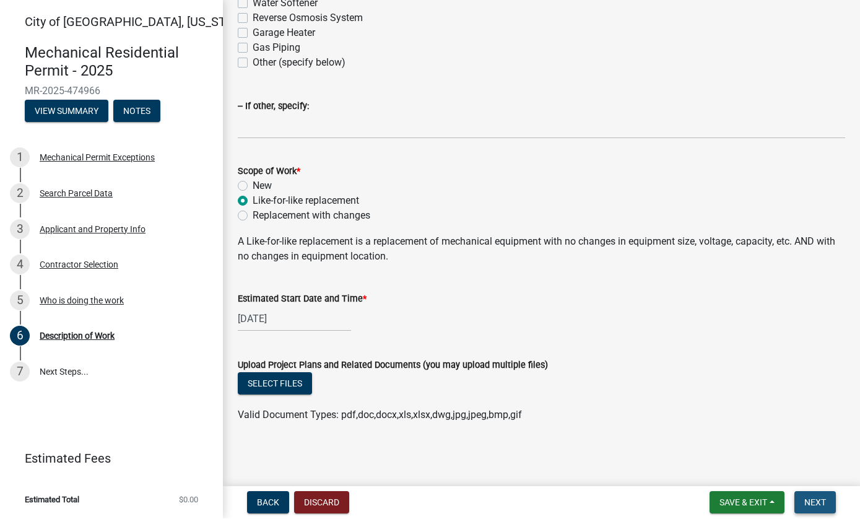
click at [815, 499] on span "Next" at bounding box center [815, 503] width 22 height 10
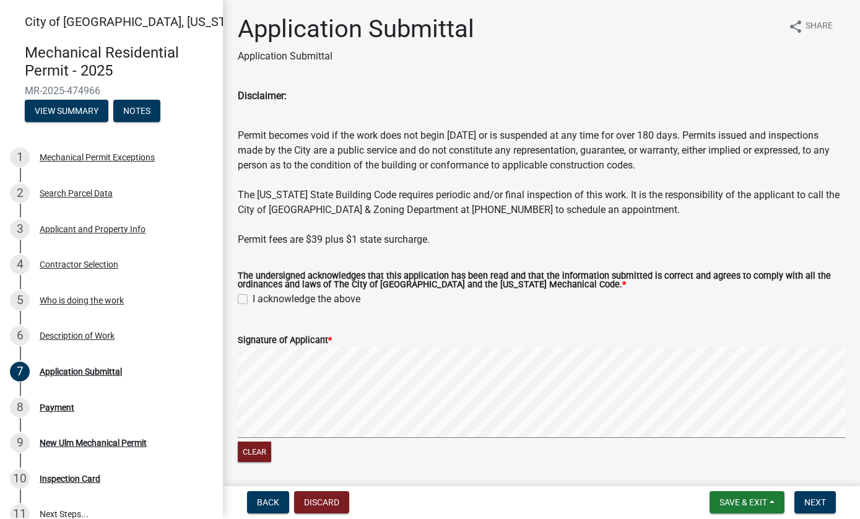
click at [253, 302] on label "I acknowledge the above" at bounding box center [307, 299] width 108 height 15
click at [253, 300] on input "I acknowledge the above" at bounding box center [257, 296] width 8 height 8
checkbox input "true"
click at [253, 460] on button "Clear" at bounding box center [254, 452] width 33 height 20
click at [822, 501] on span "Next" at bounding box center [815, 503] width 22 height 10
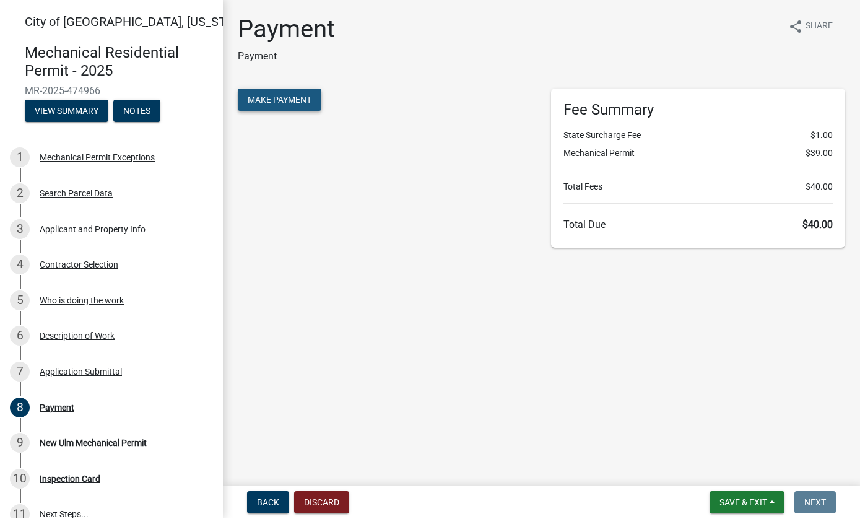
click at [299, 102] on span "Make Payment" at bounding box center [280, 100] width 64 height 10
